Goal: Information Seeking & Learning: Learn about a topic

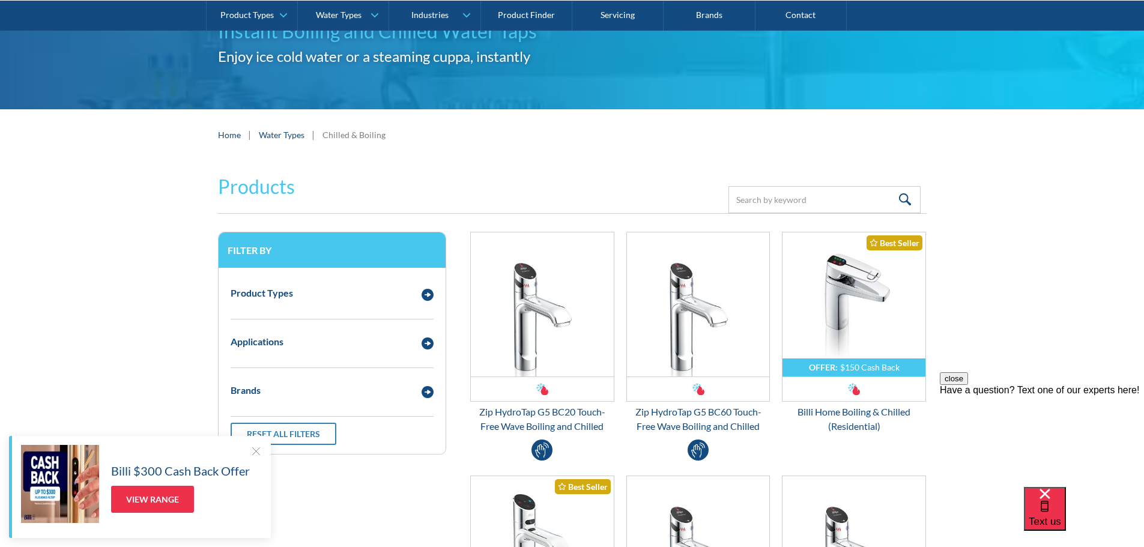
scroll to position [180, 0]
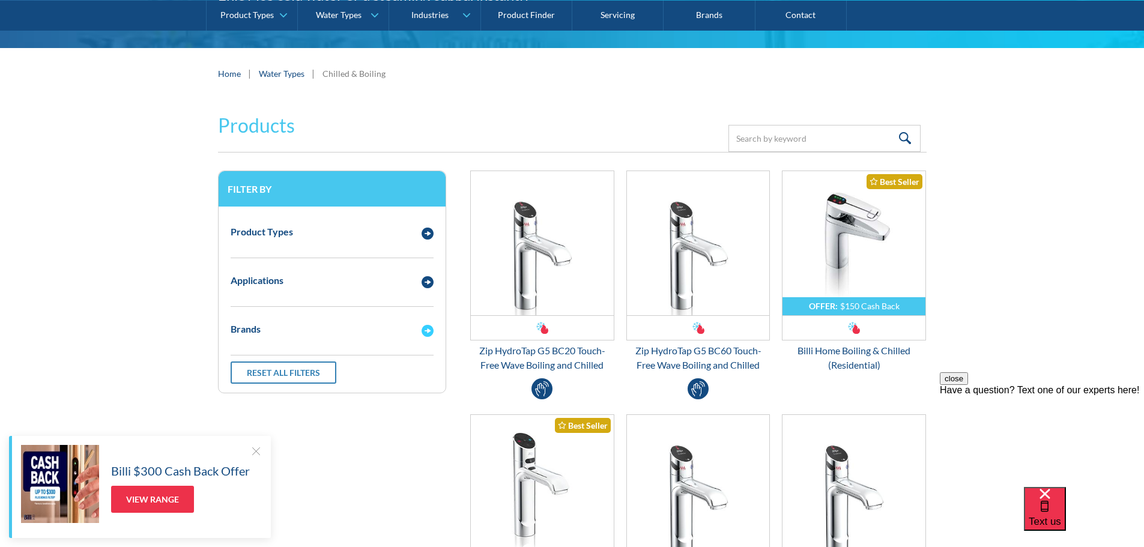
click at [393, 330] on div "Brands" at bounding box center [320, 329] width 191 height 15
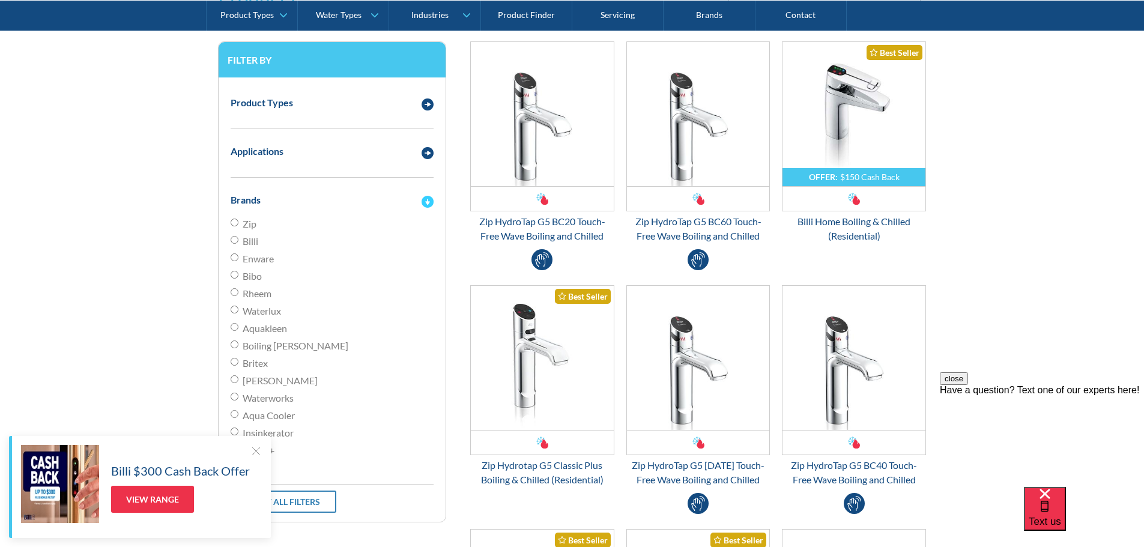
scroll to position [420, 0]
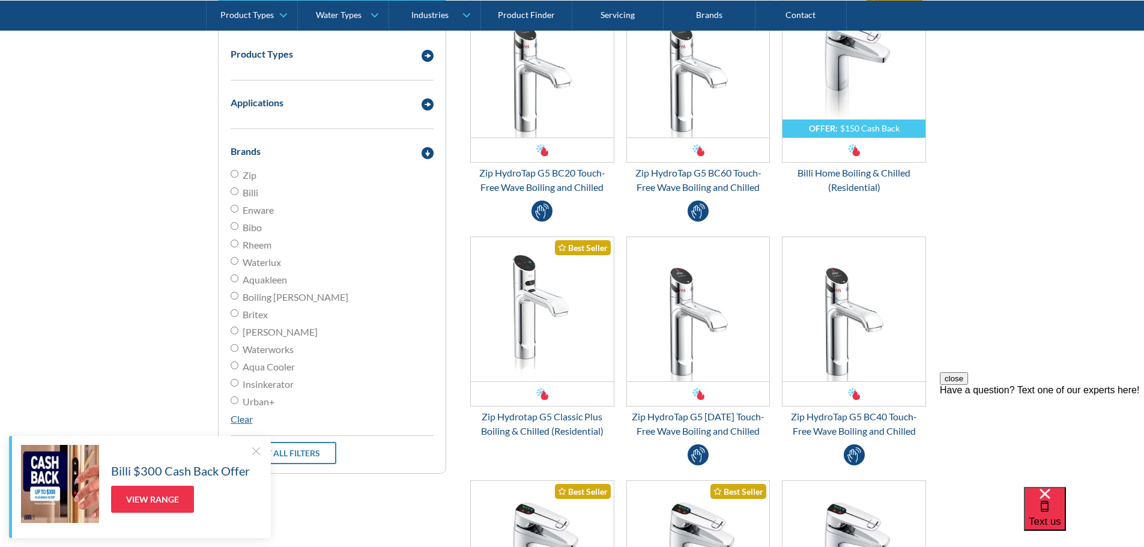
scroll to position [240, 0]
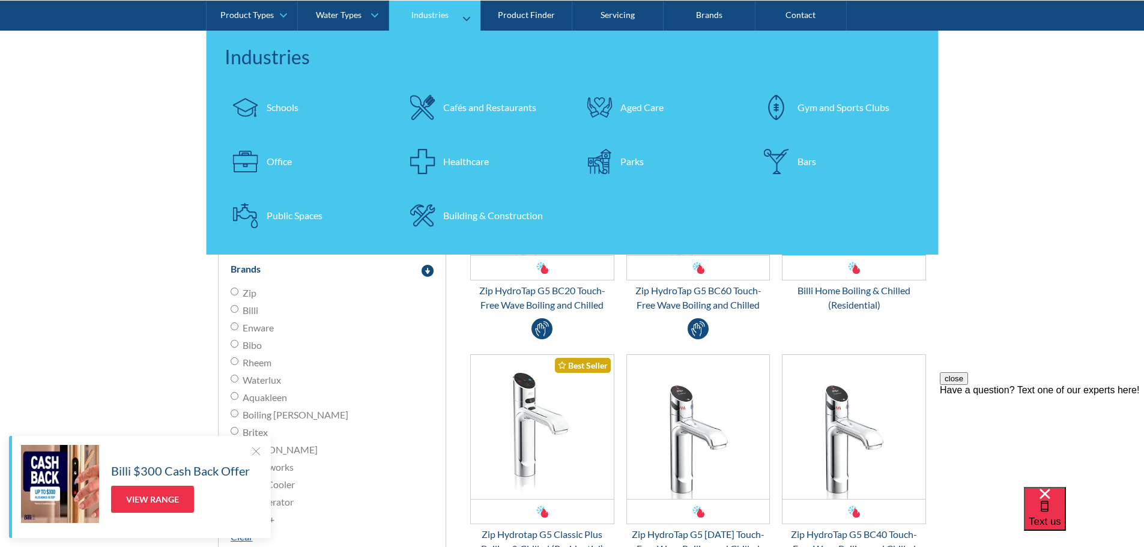
click at [282, 159] on div "Office" at bounding box center [279, 161] width 25 height 14
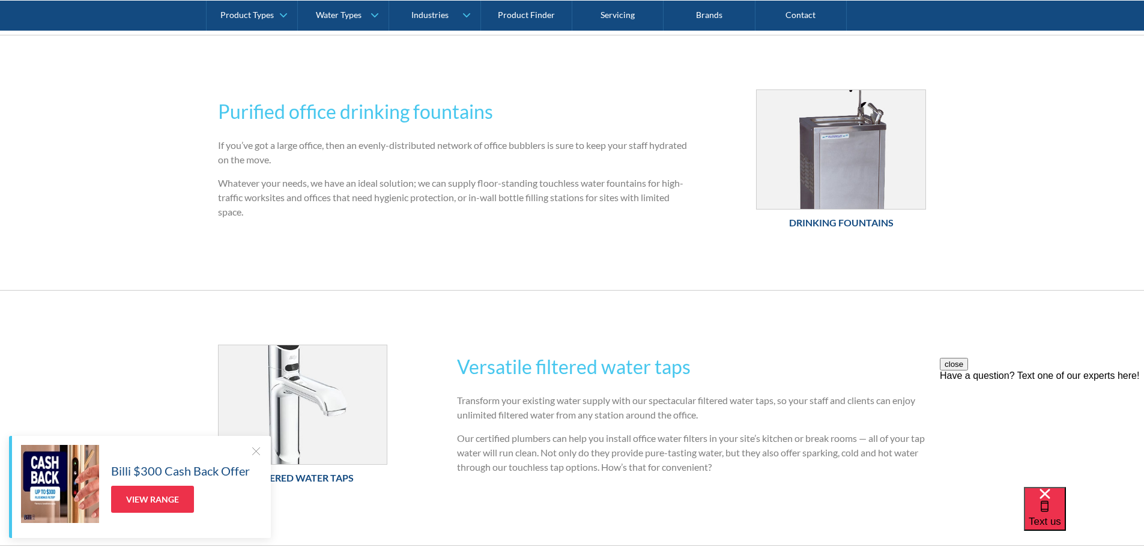
scroll to position [781, 0]
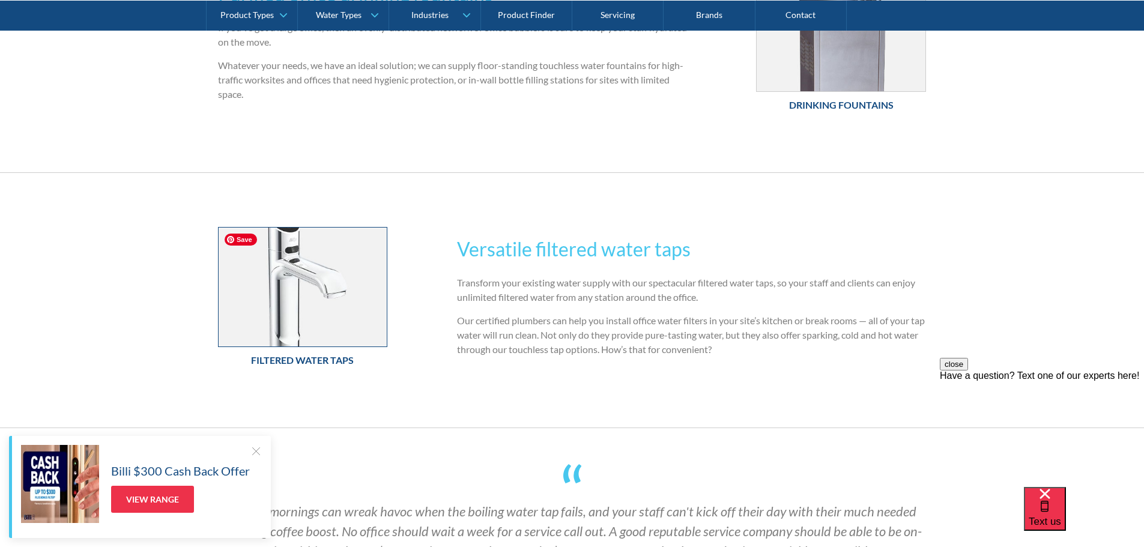
click at [349, 278] on img at bounding box center [303, 287] width 169 height 119
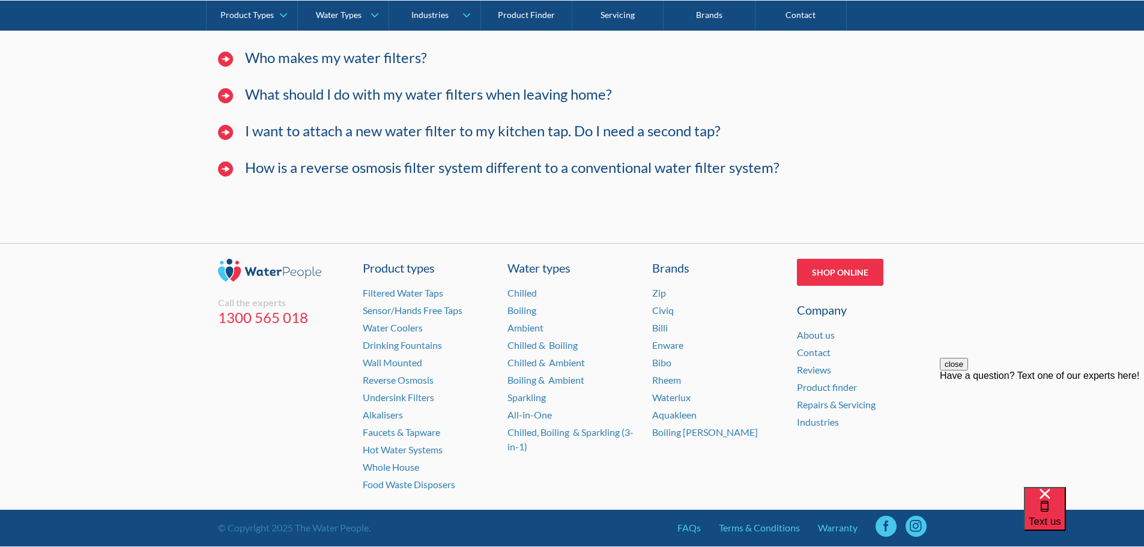
scroll to position [3810, 0]
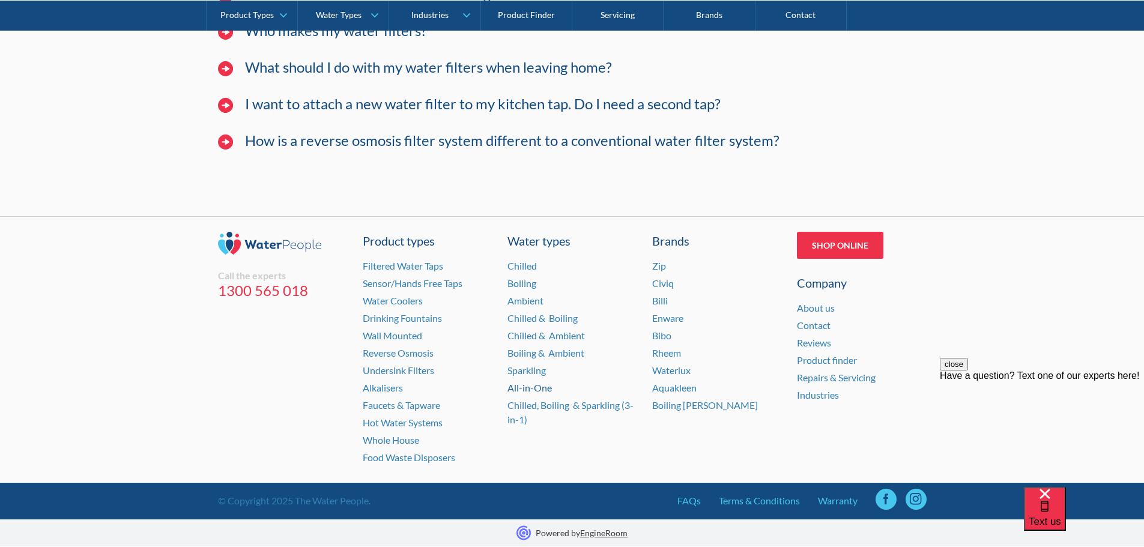
click at [530, 387] on link "All-in-One" at bounding box center [529, 387] width 44 height 11
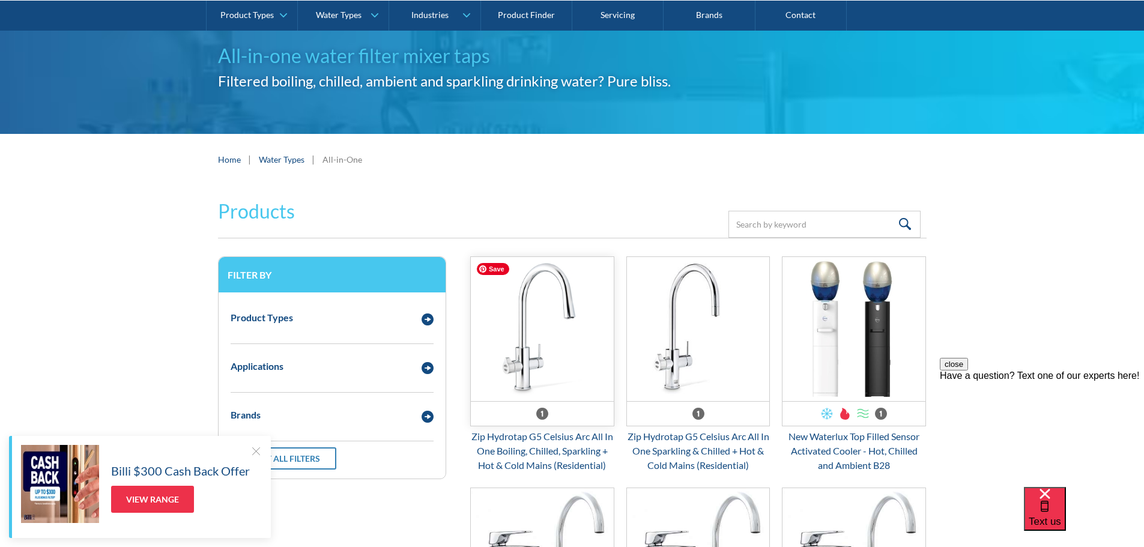
scroll to position [180, 0]
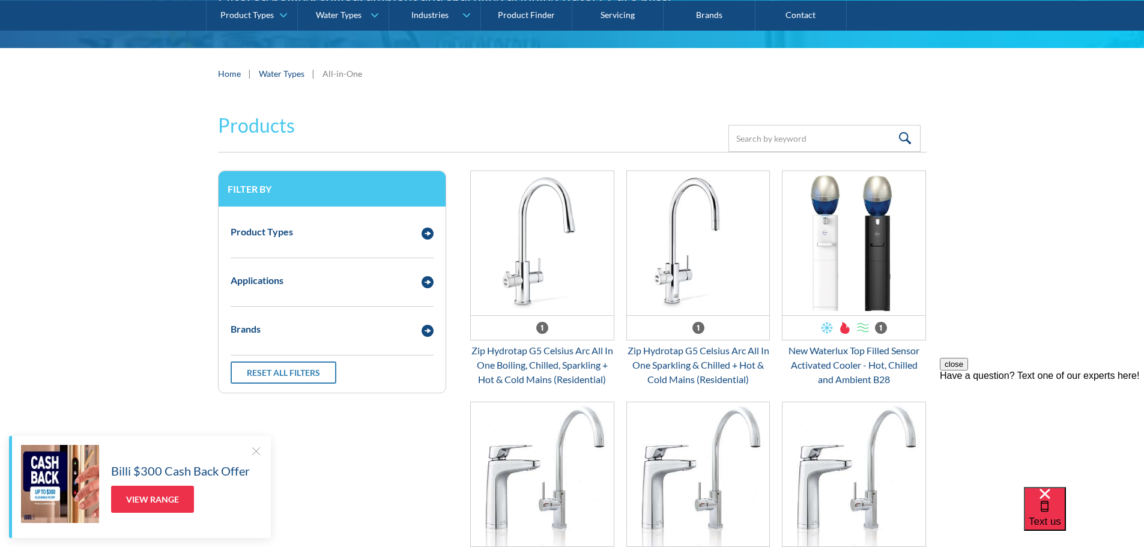
click at [294, 76] on link "Water Types" at bounding box center [282, 73] width 46 height 13
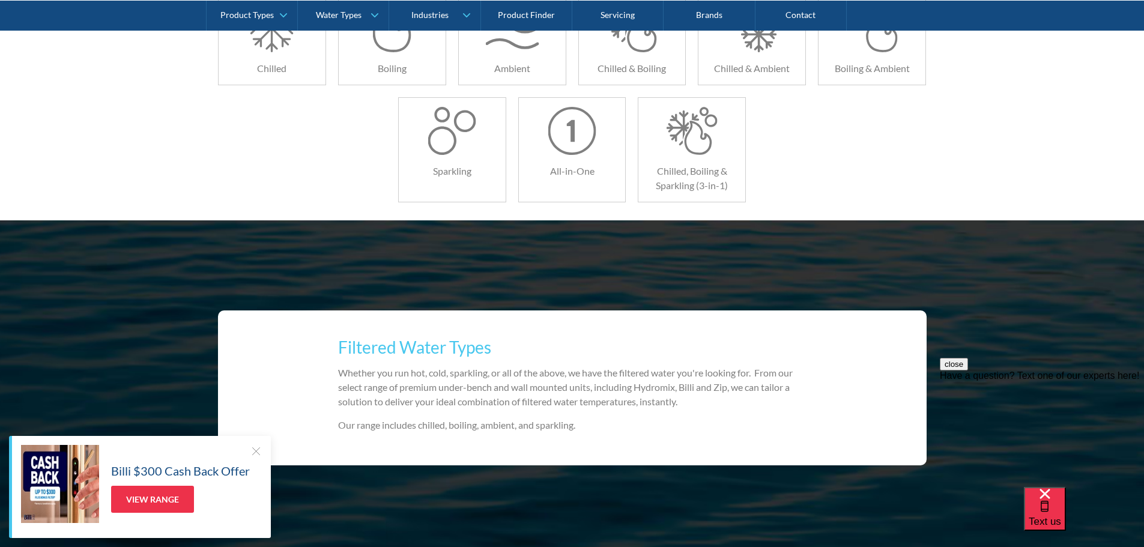
scroll to position [240, 0]
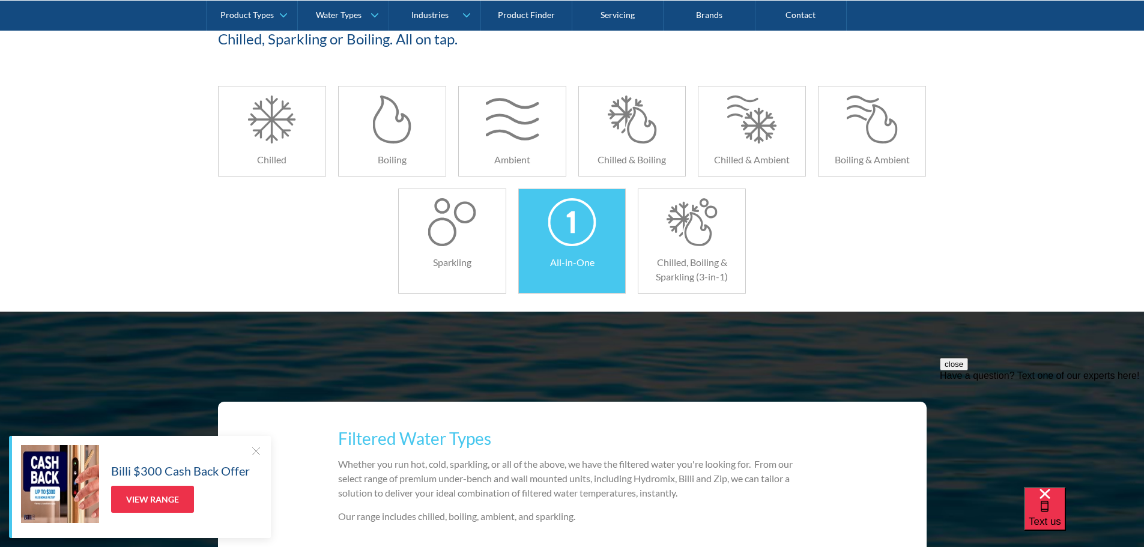
click at [578, 235] on div at bounding box center [571, 222] width 53 height 48
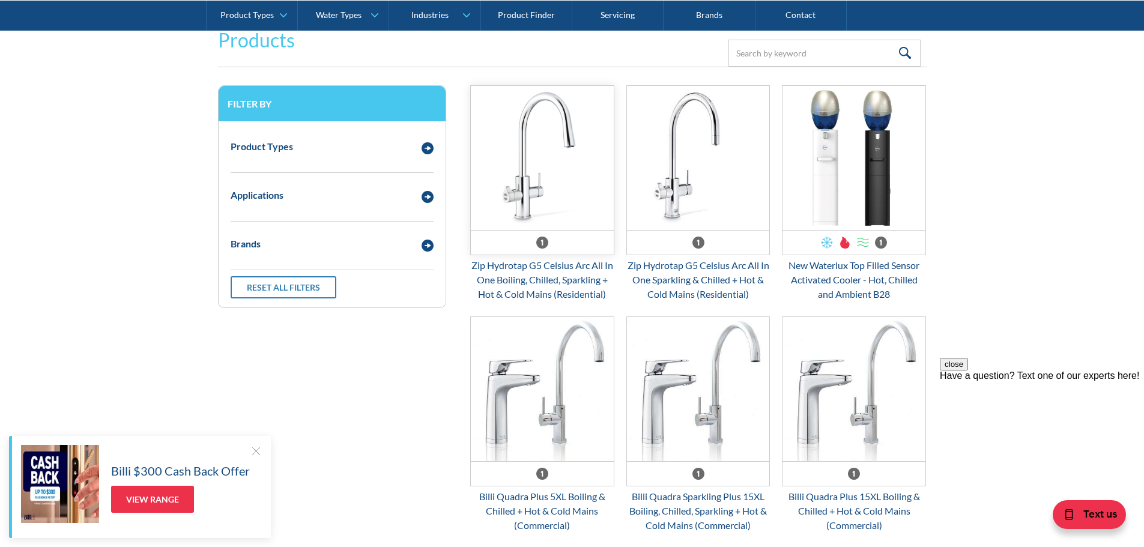
scroll to position [180, 0]
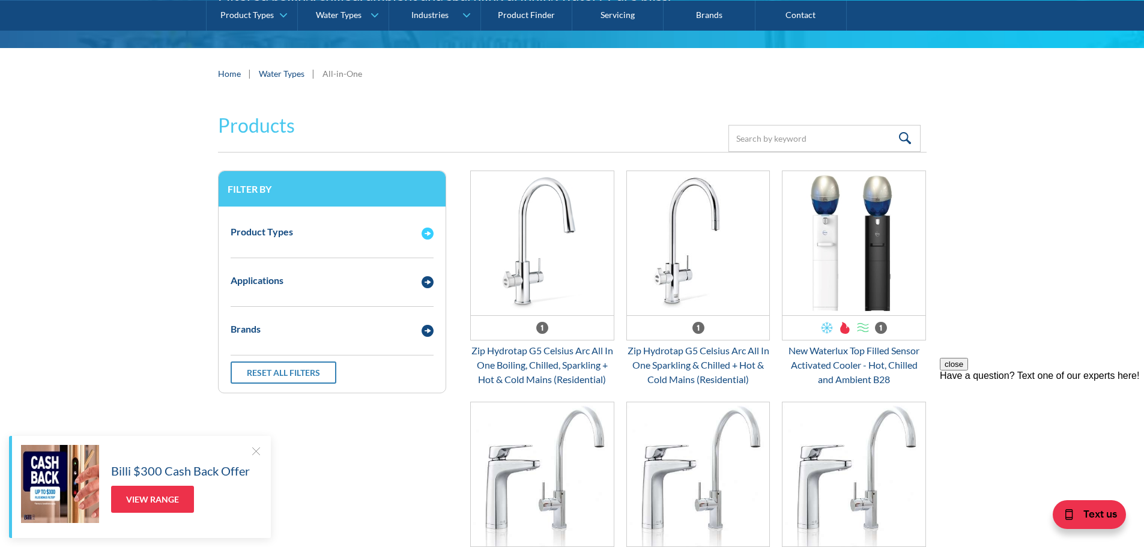
click at [427, 236] on img "Email Form 3" at bounding box center [428, 234] width 12 height 12
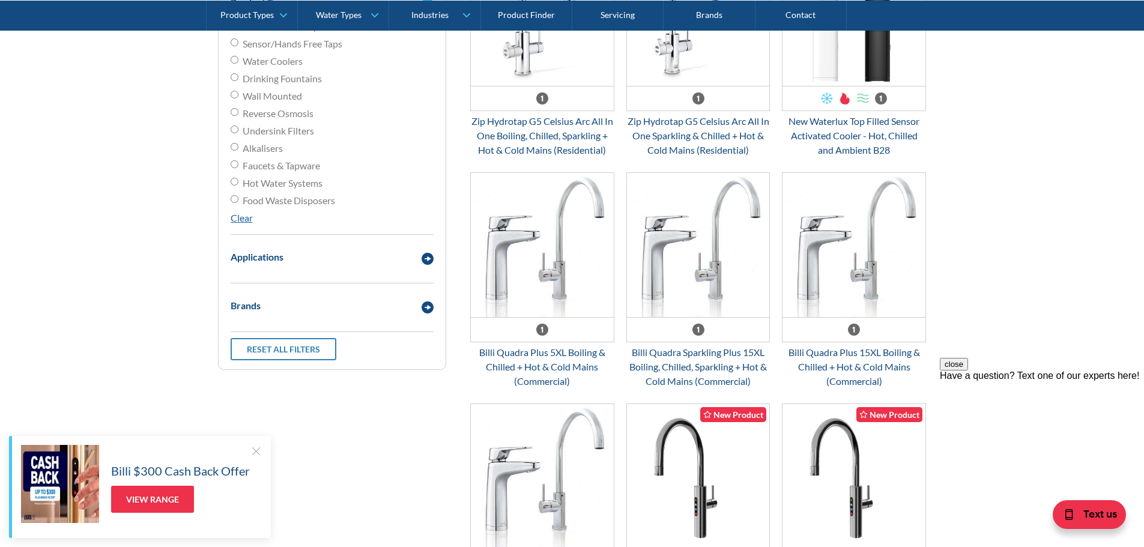
scroll to position [420, 0]
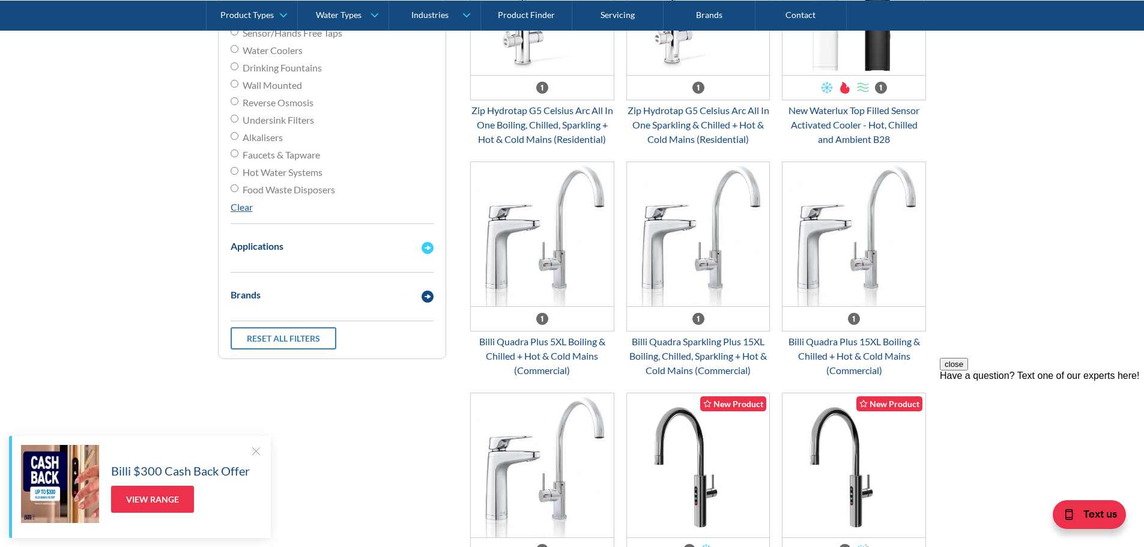
click at [425, 246] on img "Email Form 3" at bounding box center [428, 248] width 12 height 12
